Goal: Transaction & Acquisition: Subscribe to service/newsletter

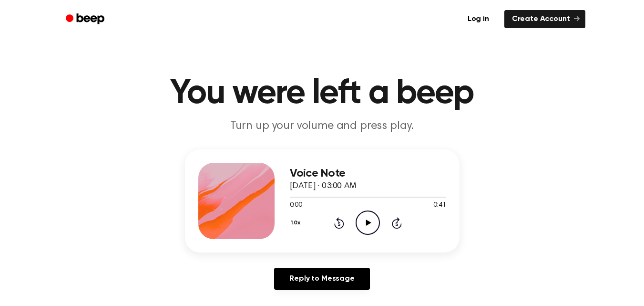
click at [369, 226] on icon "Play Audio" at bounding box center [368, 222] width 24 height 24
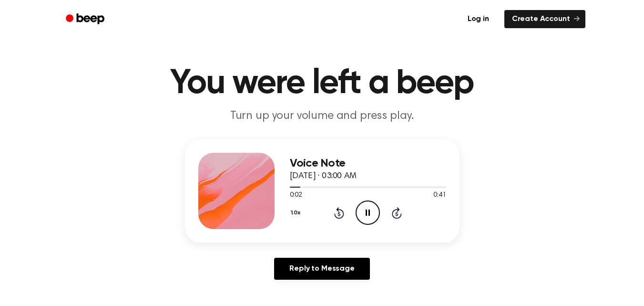
scroll to position [17, 0]
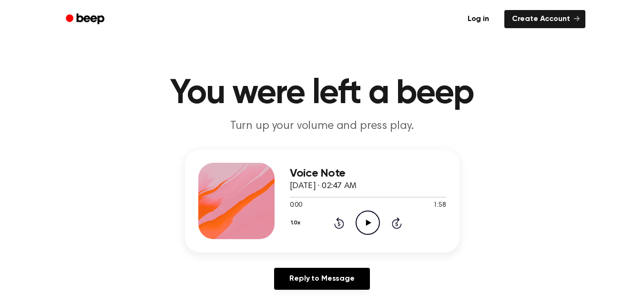
click at [368, 227] on icon "Play Audio" at bounding box center [368, 222] width 24 height 24
click at [297, 223] on button "1.0x" at bounding box center [297, 223] width 14 height 16
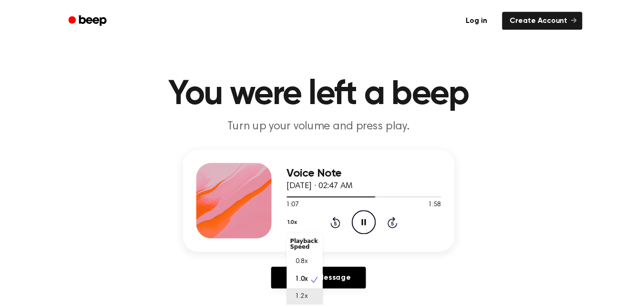
scroll to position [1, 0]
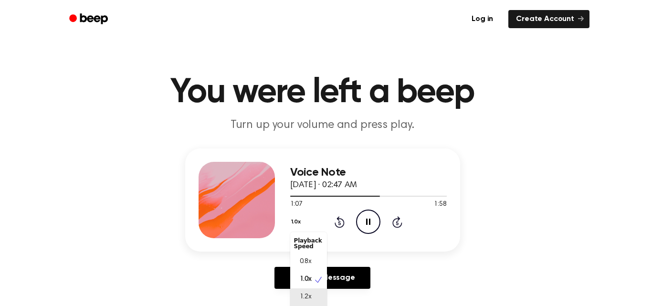
click at [309, 292] on div "1.2x" at bounding box center [308, 297] width 37 height 18
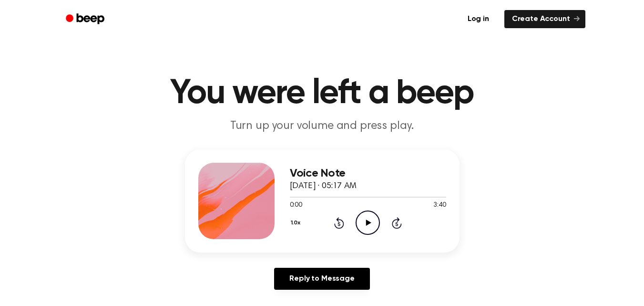
click at [373, 233] on circle at bounding box center [367, 222] width 23 height 23
click at [357, 182] on span "September 9, 2025 · 05:17 AM" at bounding box center [323, 186] width 67 height 9
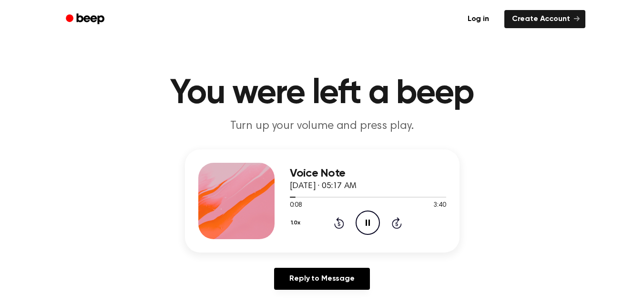
click at [357, 182] on span "September 9, 2025 · 05:17 AM" at bounding box center [323, 186] width 67 height 9
click at [293, 224] on button "1.0x" at bounding box center [297, 223] width 14 height 16
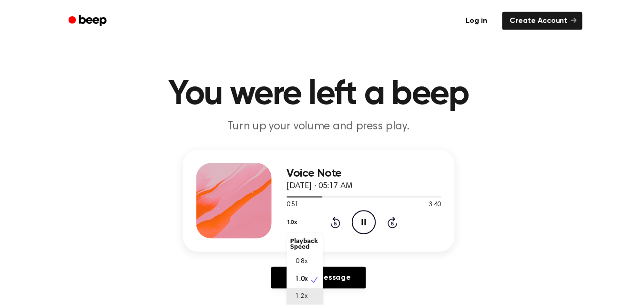
scroll to position [1, 0]
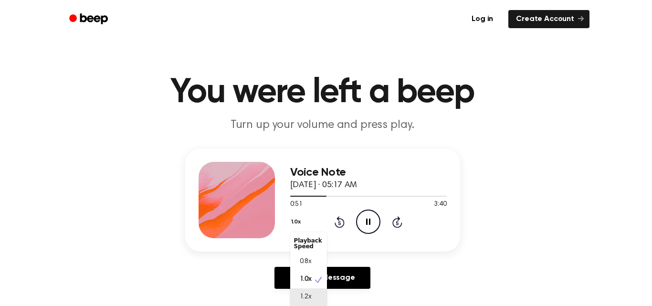
click at [310, 297] on span "1.2x" at bounding box center [306, 297] width 12 height 10
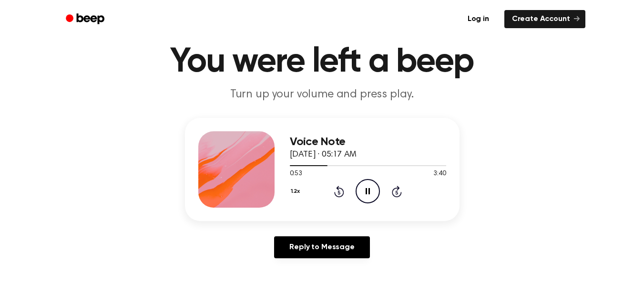
scroll to position [39, 0]
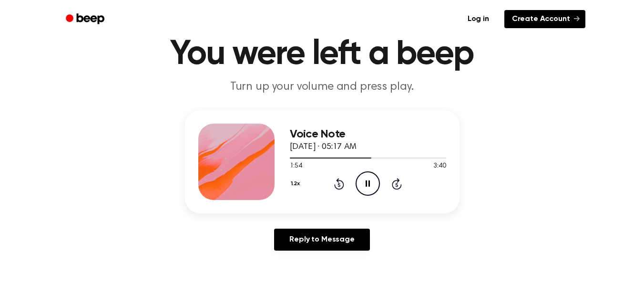
click at [545, 24] on link "Create Account" at bounding box center [545, 19] width 81 height 18
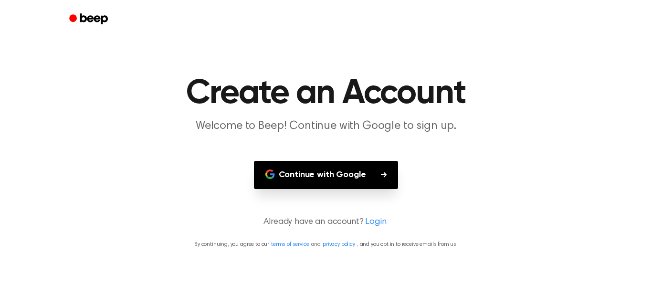
click at [312, 179] on button "Continue with Google" at bounding box center [326, 175] width 145 height 28
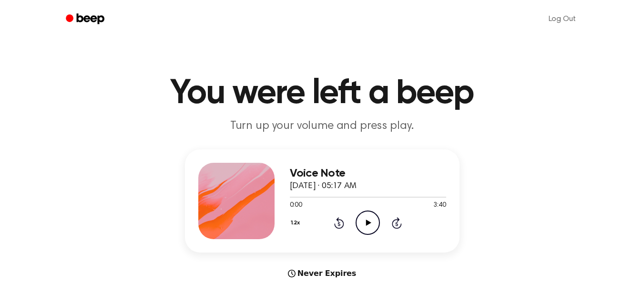
click at [364, 224] on icon "Play Audio" at bounding box center [368, 222] width 24 height 24
drag, startPoint x: 290, startPoint y: 197, endPoint x: 384, endPoint y: 199, distance: 94.5
click at [384, 199] on div at bounding box center [368, 197] width 156 height 8
click at [365, 196] on div at bounding box center [368, 197] width 156 height 8
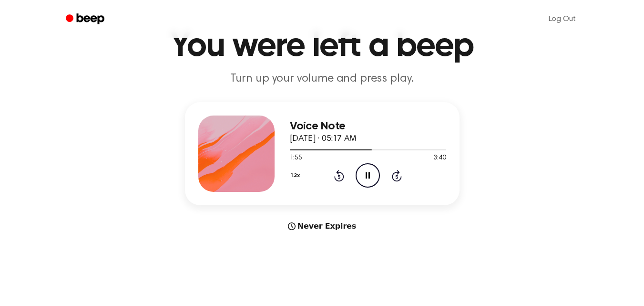
scroll to position [50, 0]
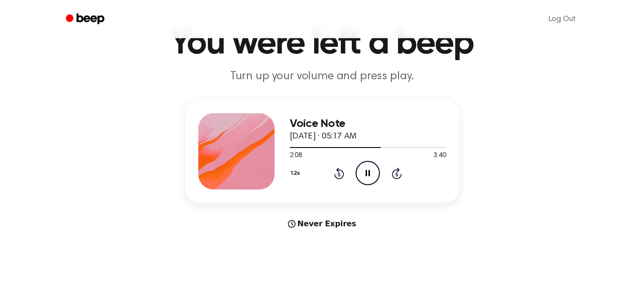
click at [296, 175] on button "1.2x" at bounding box center [297, 173] width 14 height 16
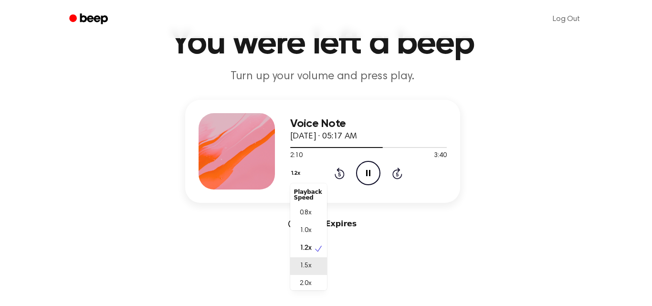
click at [303, 260] on div "1.5x" at bounding box center [308, 266] width 37 height 18
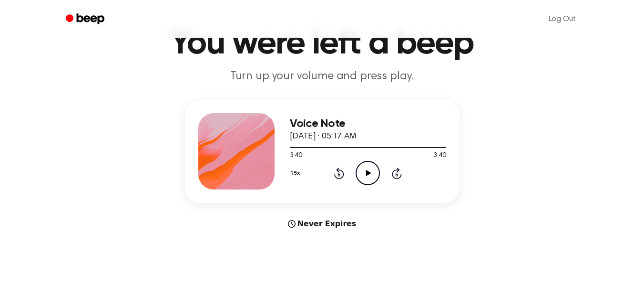
click at [362, 175] on icon "Play Audio" at bounding box center [368, 173] width 24 height 24
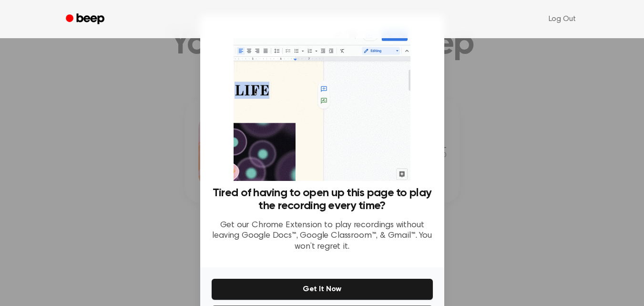
click at [529, 103] on div at bounding box center [322, 153] width 644 height 306
